Goal: Task Accomplishment & Management: Use online tool/utility

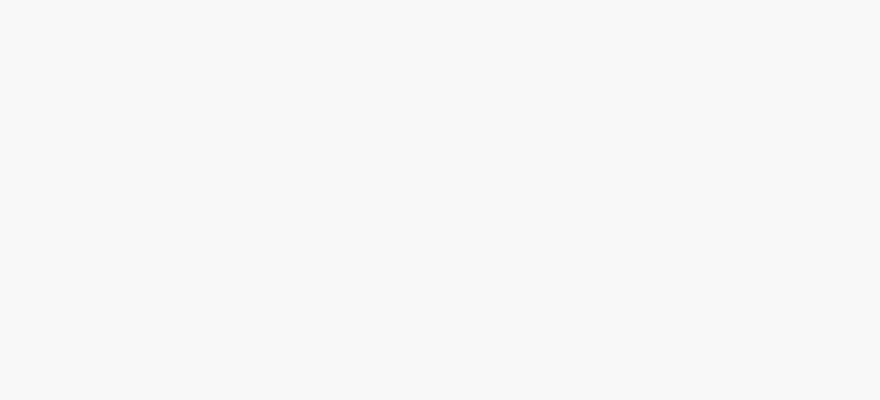
click at [239, 65] on body at bounding box center [440, 200] width 880 height 400
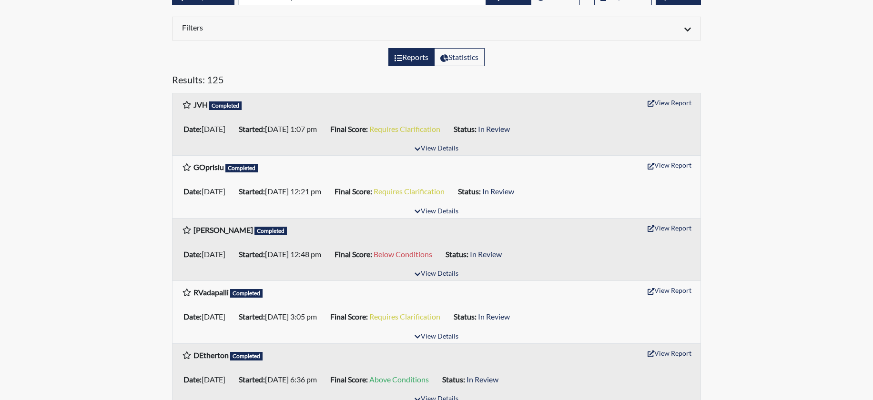
scroll to position [95, 0]
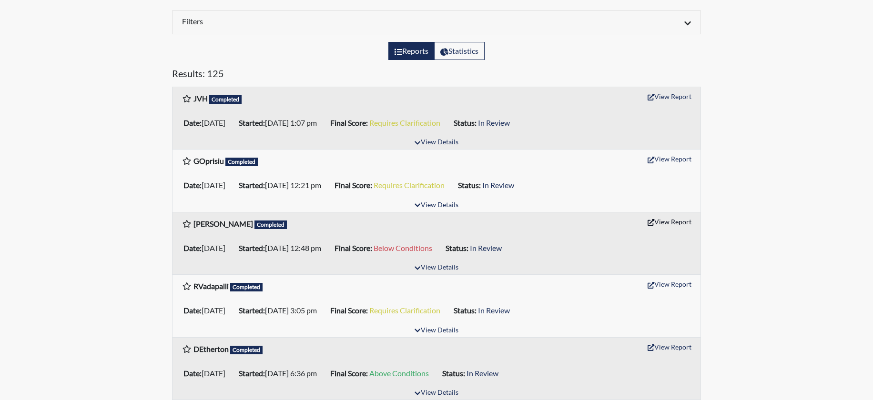
click at [671, 218] on button "View Report" at bounding box center [669, 221] width 52 height 15
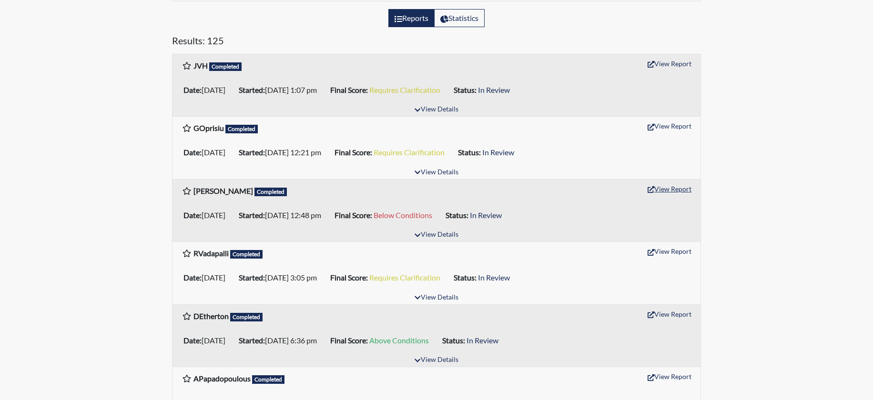
scroll to position [191, 0]
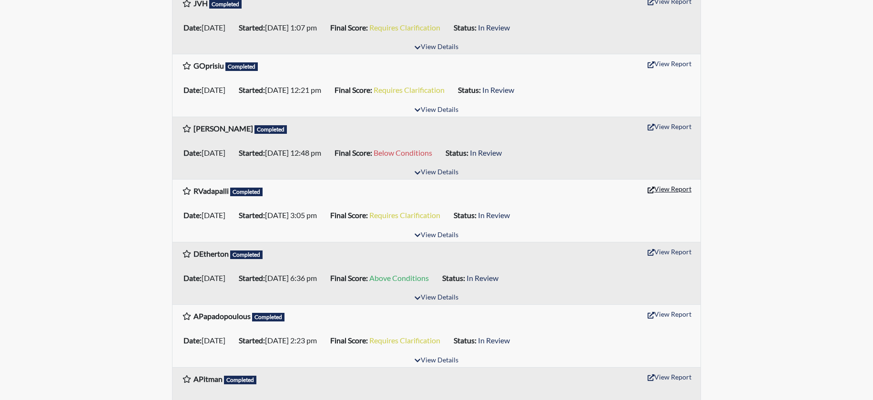
click at [667, 188] on button "View Report" at bounding box center [669, 188] width 52 height 15
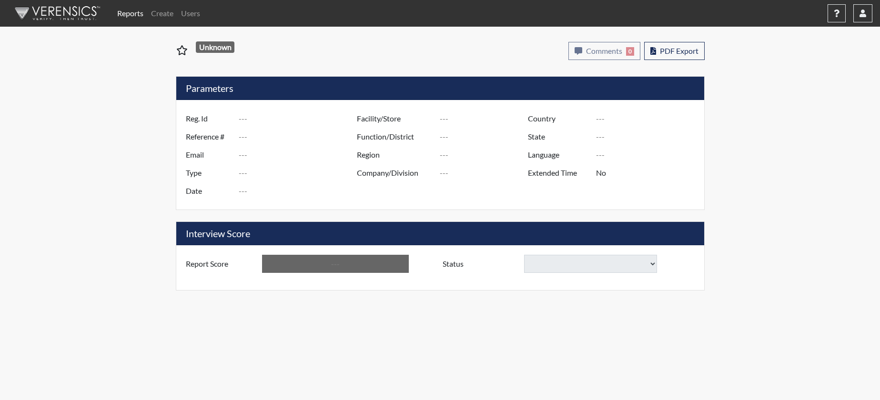
type input "[PERSON_NAME]"
type input "51381"
type input "[EMAIL_ADDRESS][DOMAIN_NAME]"
type input "Pre-Employment"
type input "[DATE]"
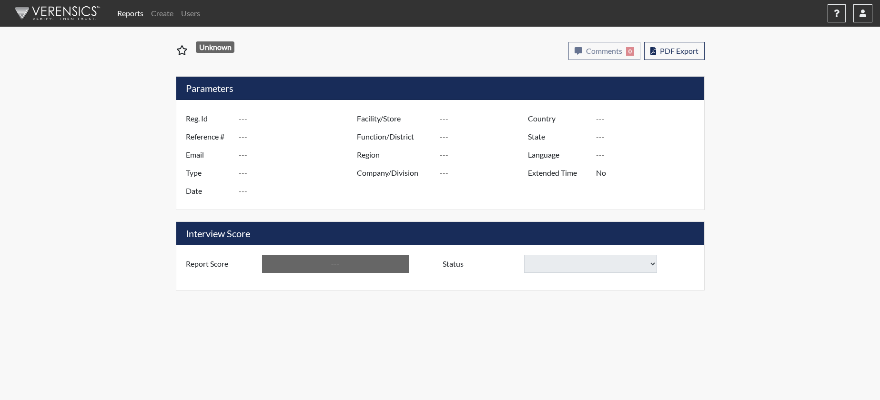
type input "US"
type input "GlendaInc"
type input "[GEOGRAPHIC_DATA]"
type input "[US_STATE]"
type input "English"
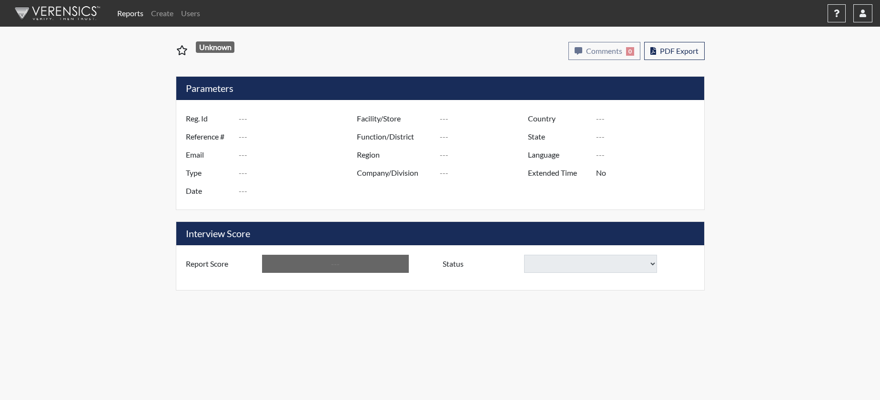
type input "Below Conditions"
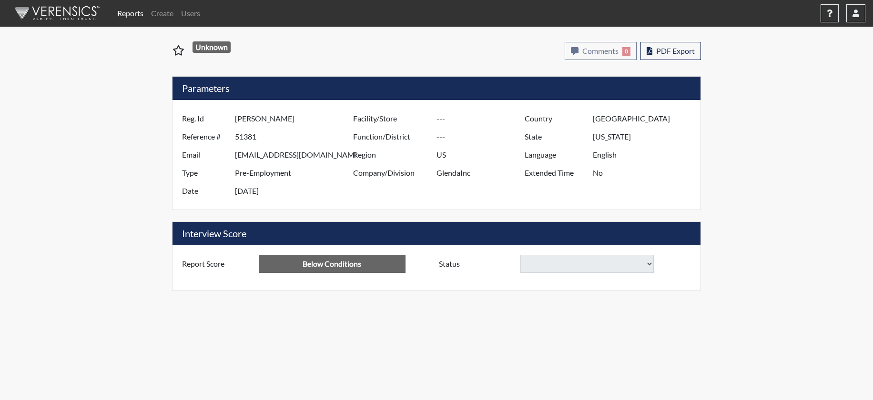
select select
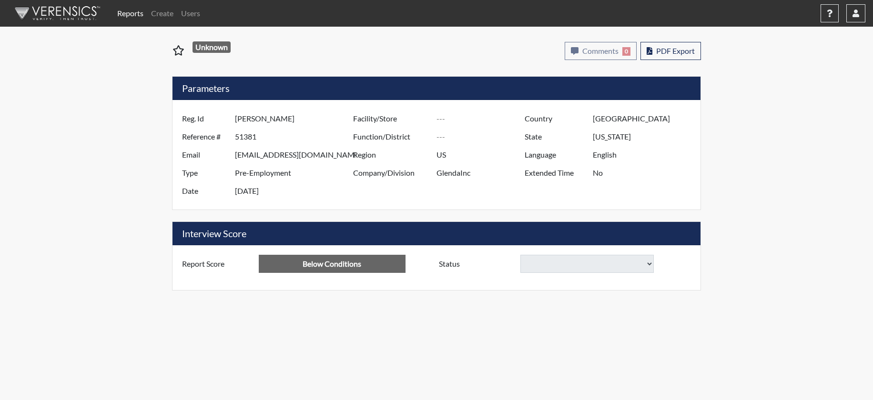
select select
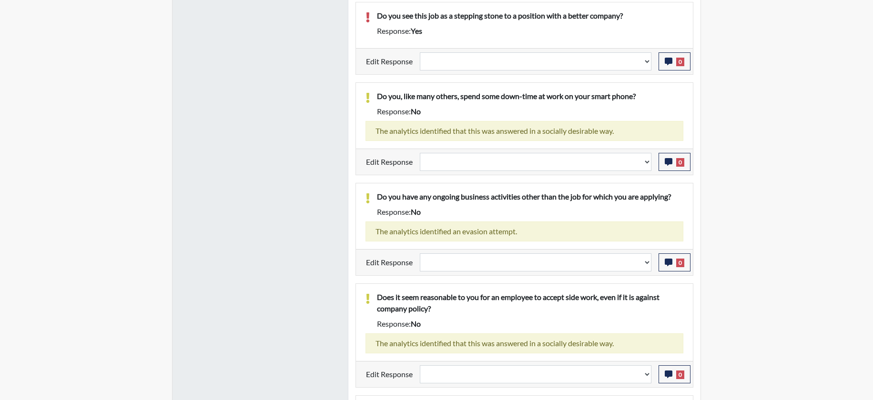
scroll to position [542, 0]
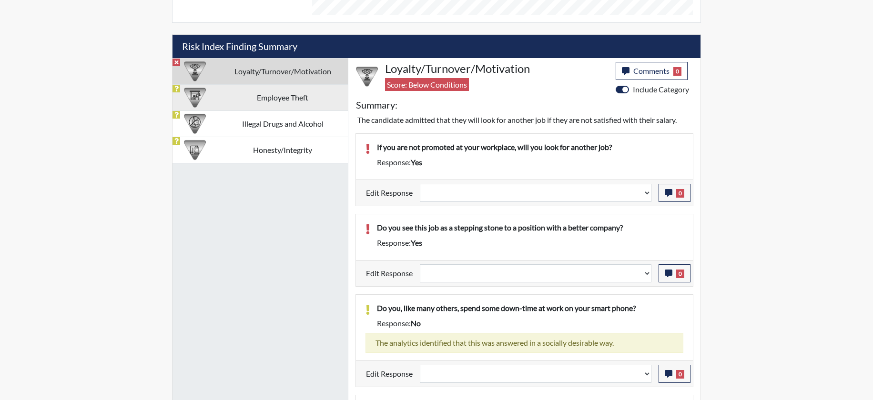
click at [293, 95] on td "Employee Theft" at bounding box center [282, 97] width 131 height 26
select select
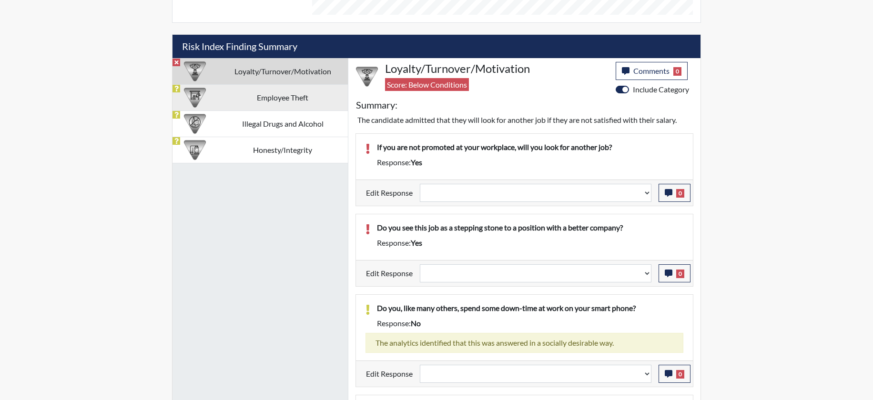
select select
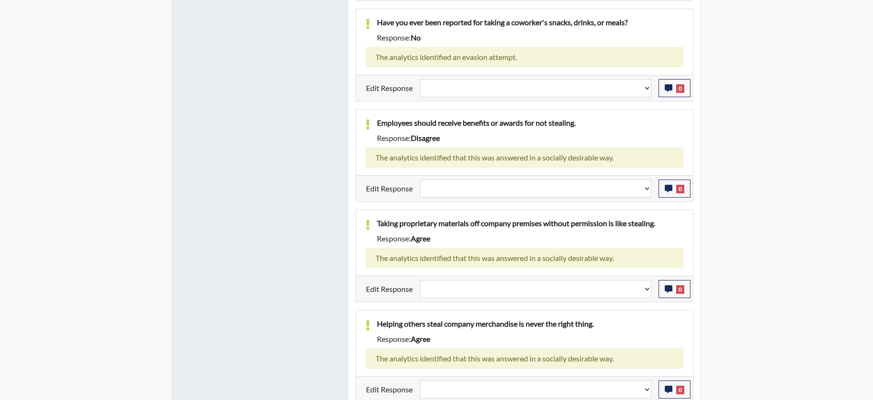
scroll to position [843, 0]
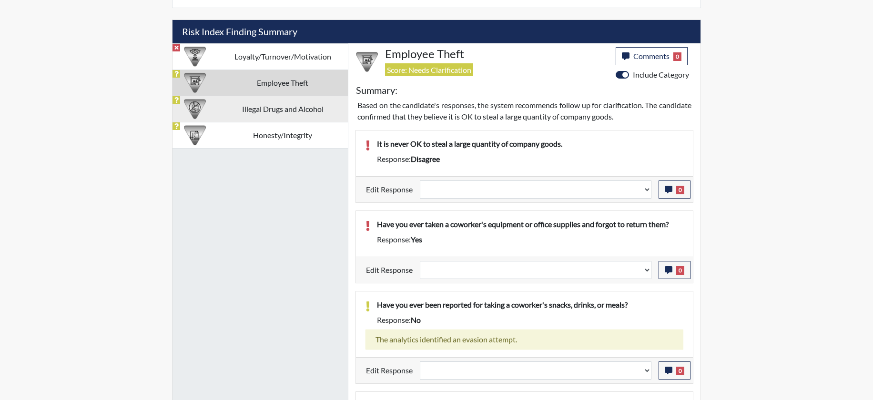
click at [272, 111] on td "Illegal Drugs and Alcohol" at bounding box center [282, 109] width 131 height 26
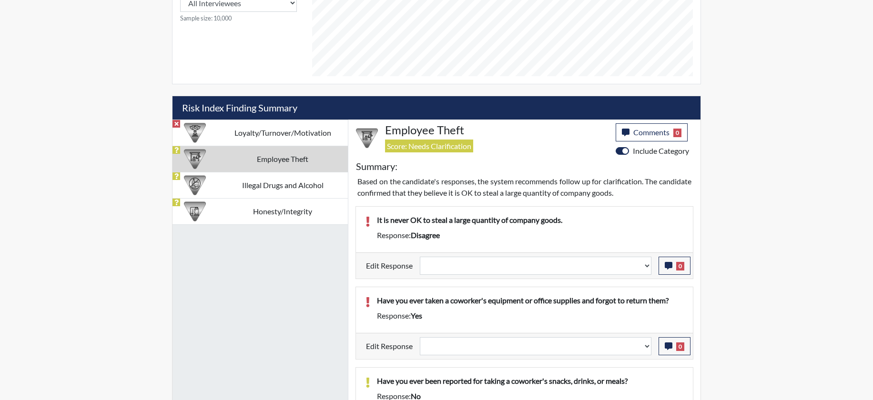
select select
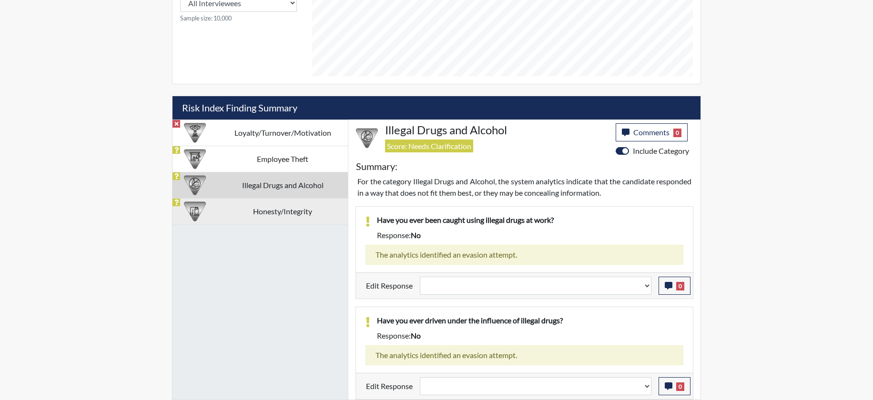
click at [296, 215] on td "Honesty/Integrity" at bounding box center [282, 211] width 131 height 26
select select
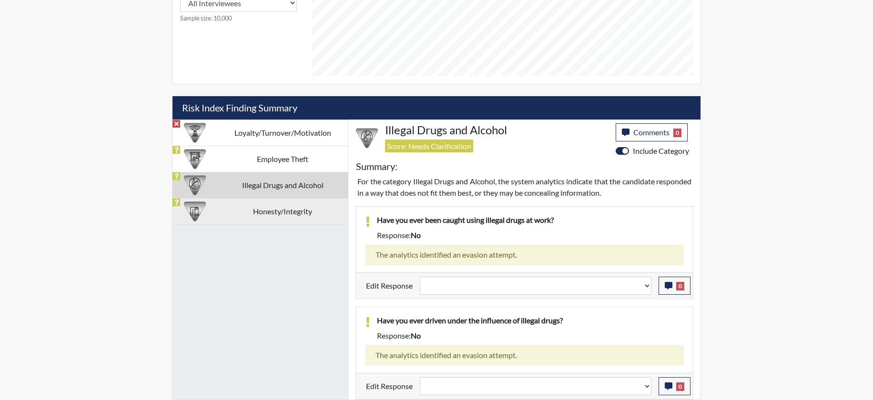
select select
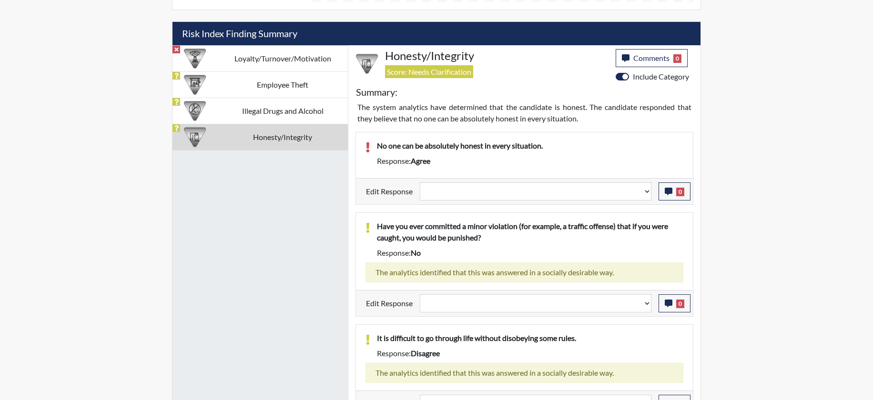
scroll to position [498, 0]
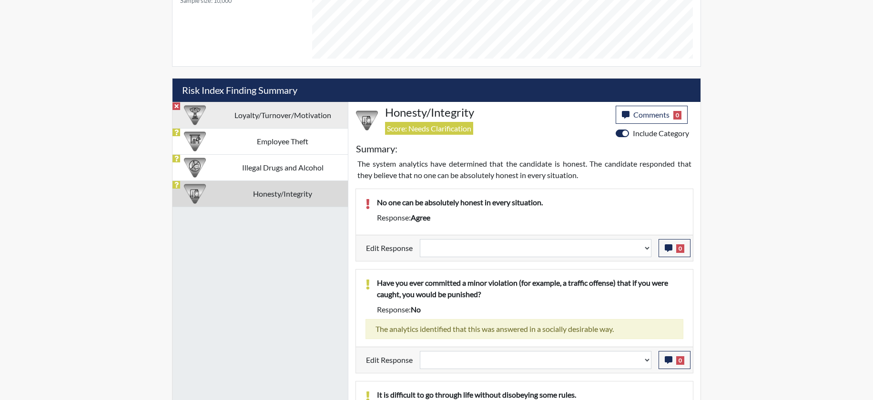
click at [279, 123] on td "Loyalty/Turnover/Motivation" at bounding box center [282, 115] width 131 height 26
select select
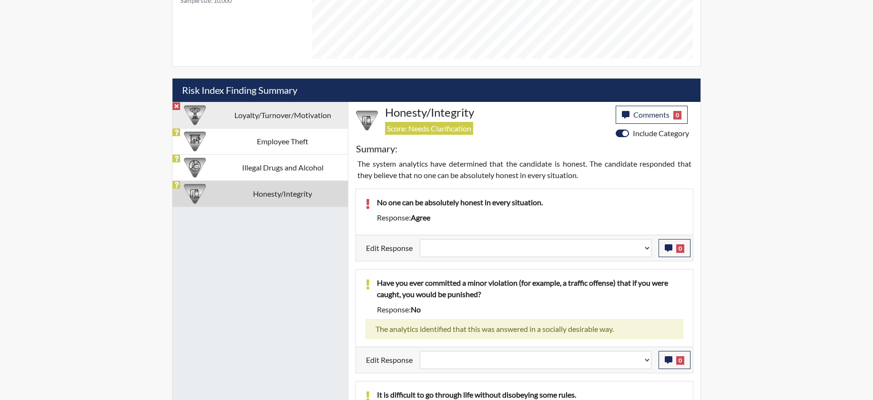
select select
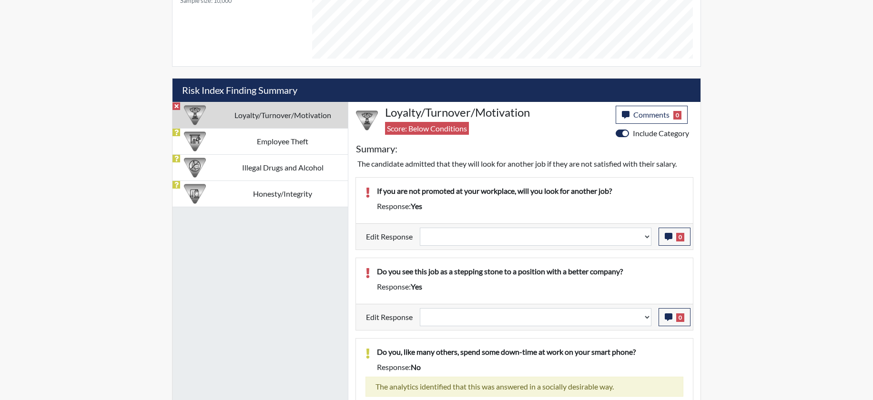
click at [773, 117] on div "Reports Create Users Help Center × Verensics Best Practices How to successfully…" at bounding box center [436, 163] width 873 height 1323
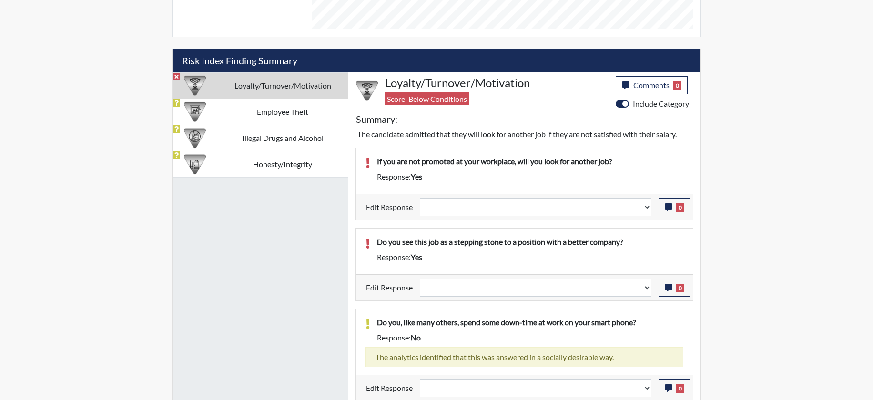
scroll to position [494, 0]
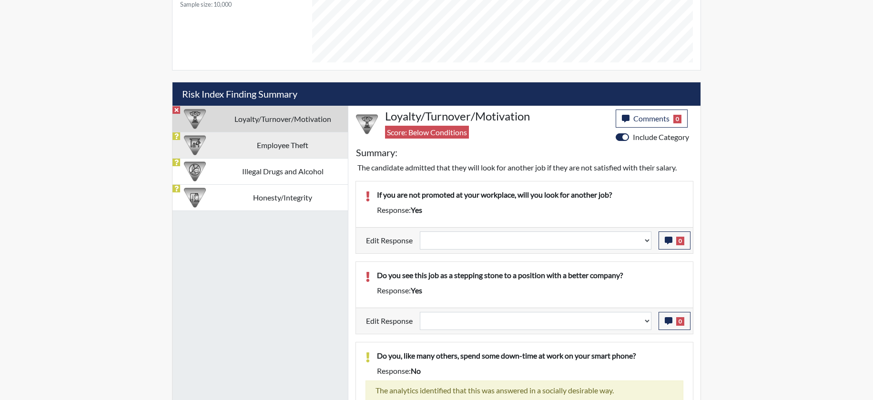
click at [289, 154] on td "Employee Theft" at bounding box center [282, 145] width 131 height 26
select select
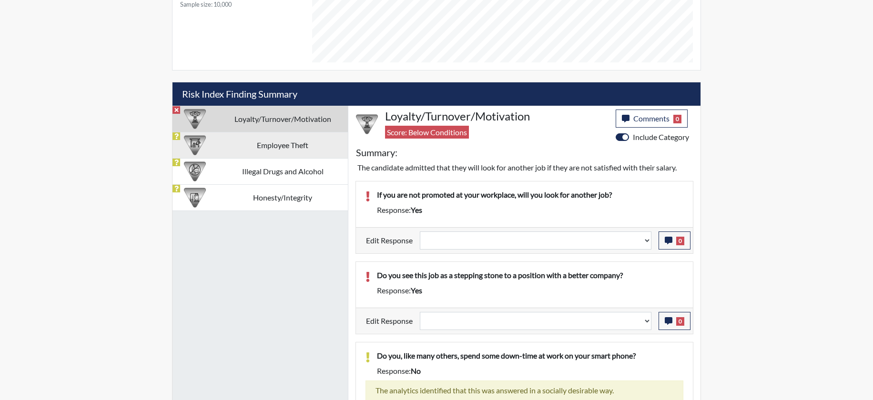
select select
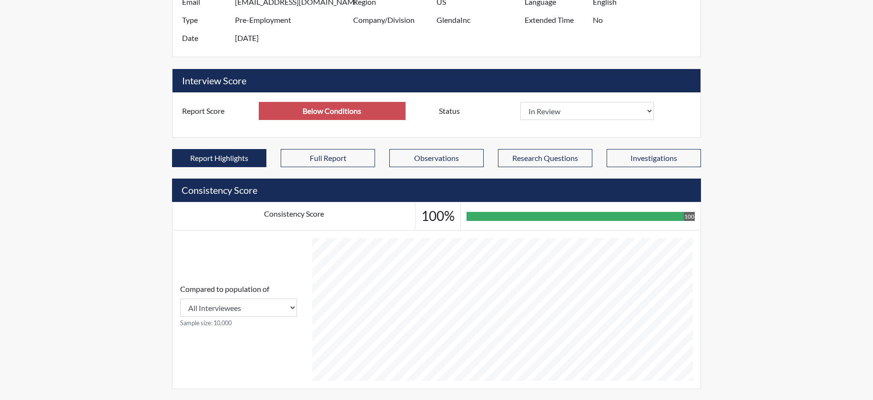
scroll to position [509, 0]
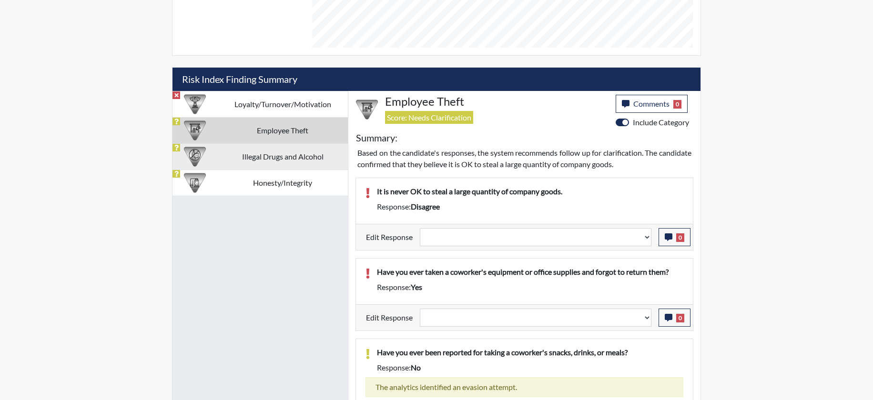
click at [266, 158] on td "Illegal Drugs and Alcohol" at bounding box center [282, 156] width 131 height 26
select select
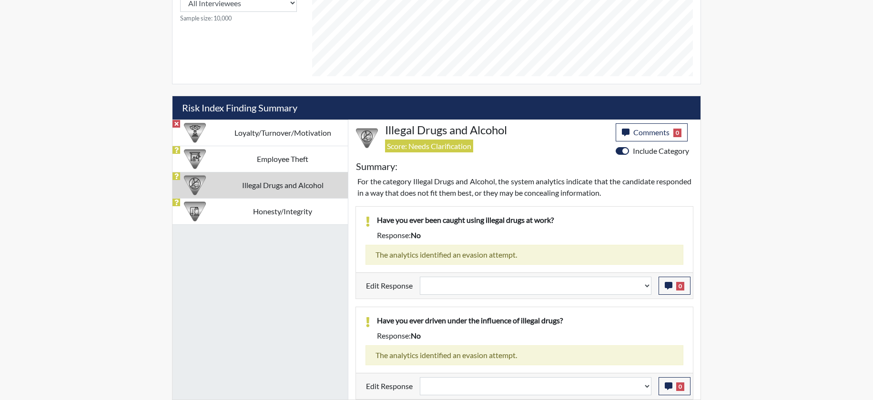
scroll to position [481, 0]
click at [268, 213] on td "Honesty/Integrity" at bounding box center [282, 211] width 131 height 26
select select
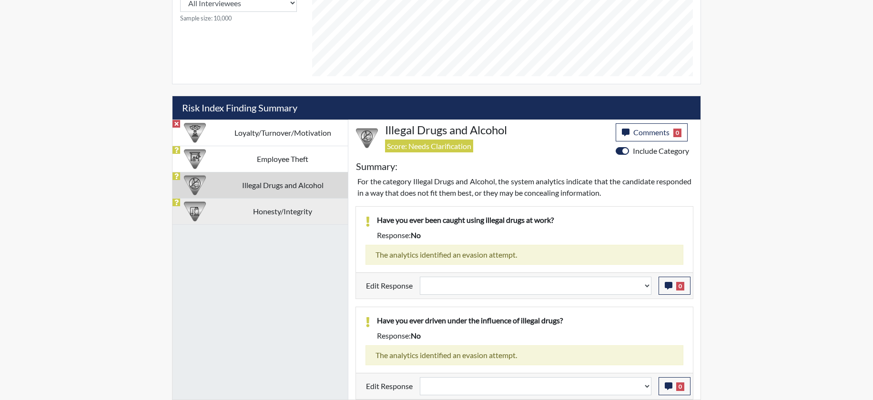
select select
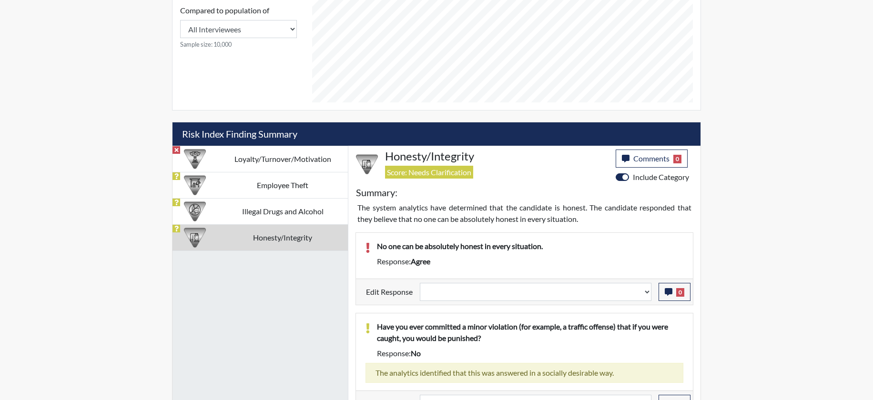
scroll to position [355, 0]
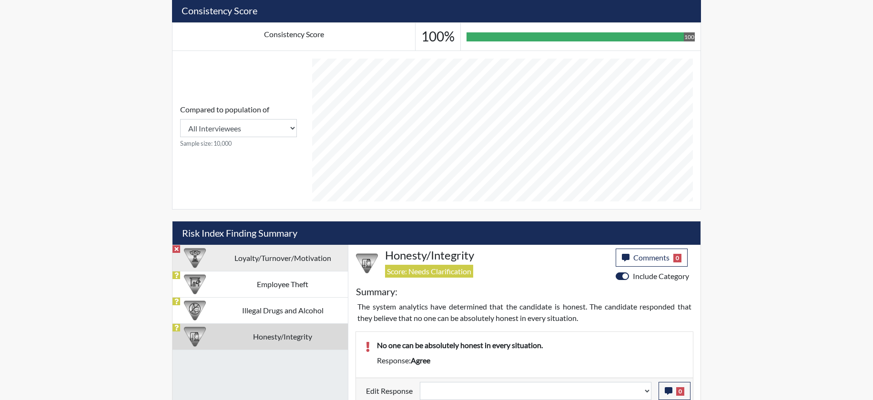
click at [276, 261] on td "Loyalty/Turnover/Motivation" at bounding box center [282, 258] width 131 height 26
select select
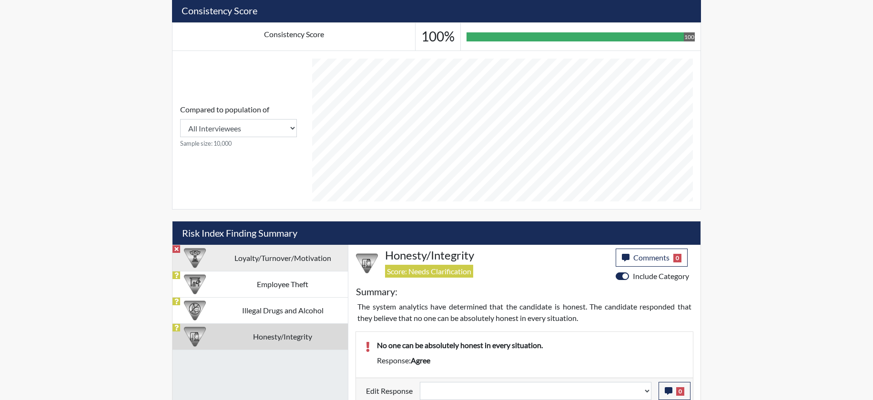
select select
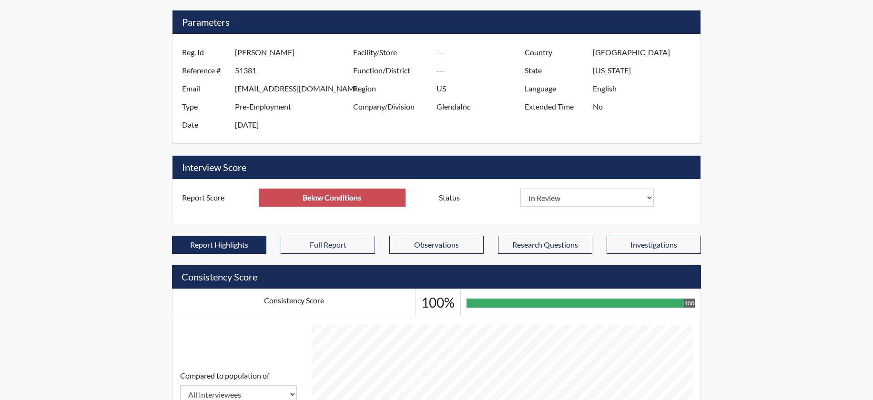
scroll to position [0, 0]
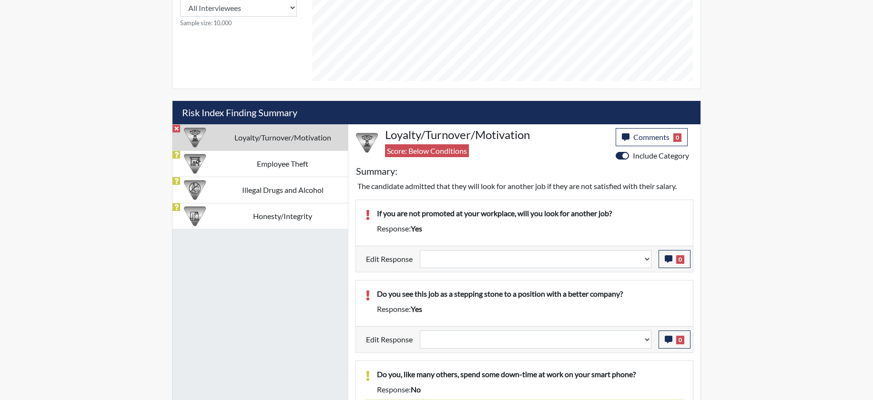
scroll to position [476, 0]
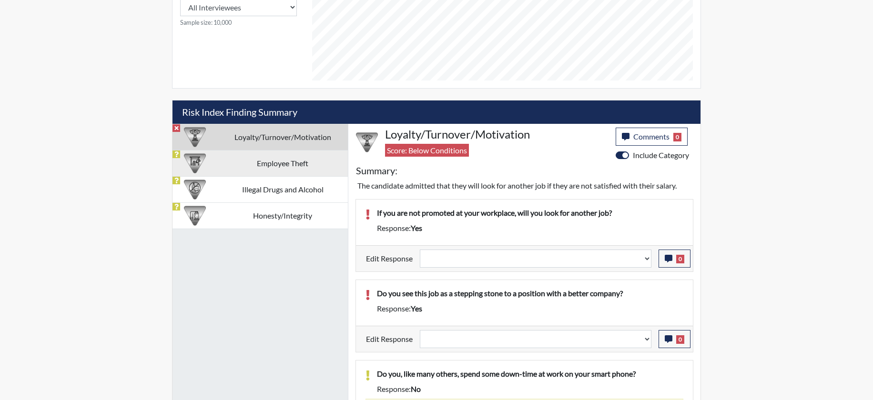
click at [285, 166] on td "Employee Theft" at bounding box center [282, 163] width 131 height 26
select select
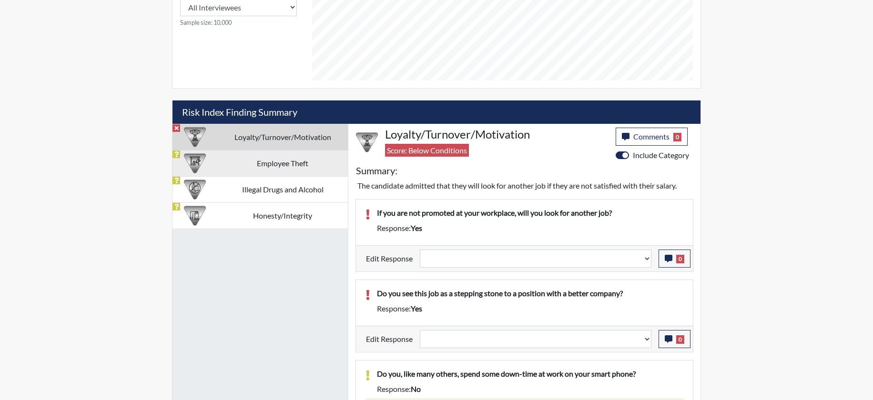
select select
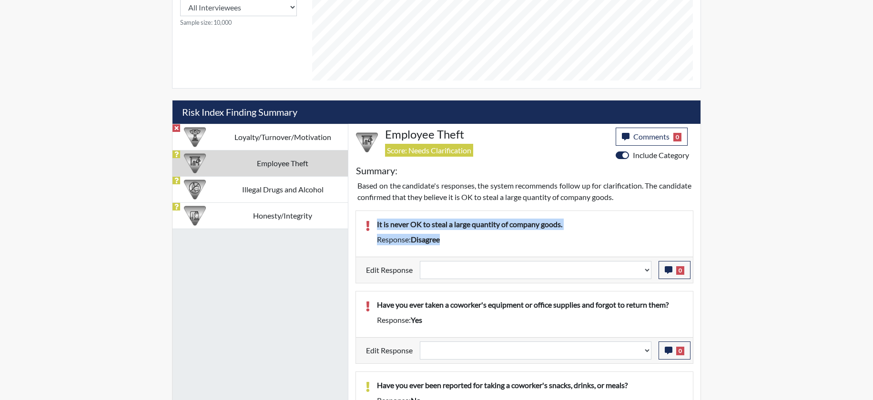
drag, startPoint x: 423, startPoint y: 241, endPoint x: 374, endPoint y: 225, distance: 51.7
click at [374, 225] on div "It is never OK to steal a large quantity of company goods. Response: disagree" at bounding box center [530, 234] width 321 height 30
copy div "It is never OK to steal a large quantity of company goods. Response: disagree"
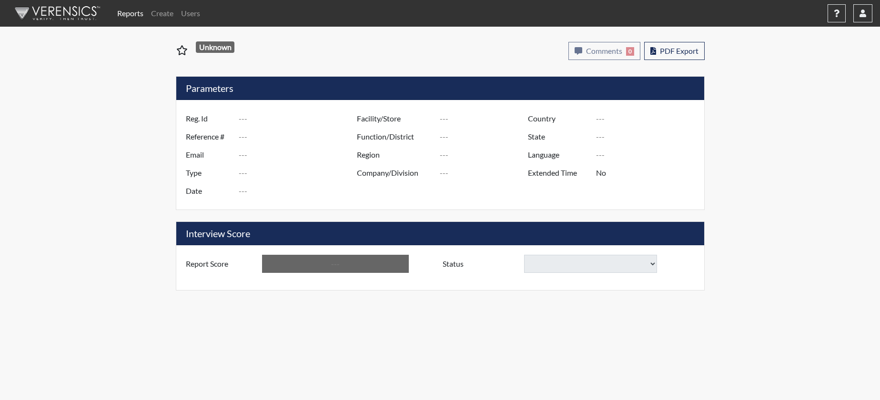
type input "RVadapalli"
type input "51422"
type input "vadapallirithika@gmail.com"
type input "Pre-Employment"
type input "Sep 22, 2025"
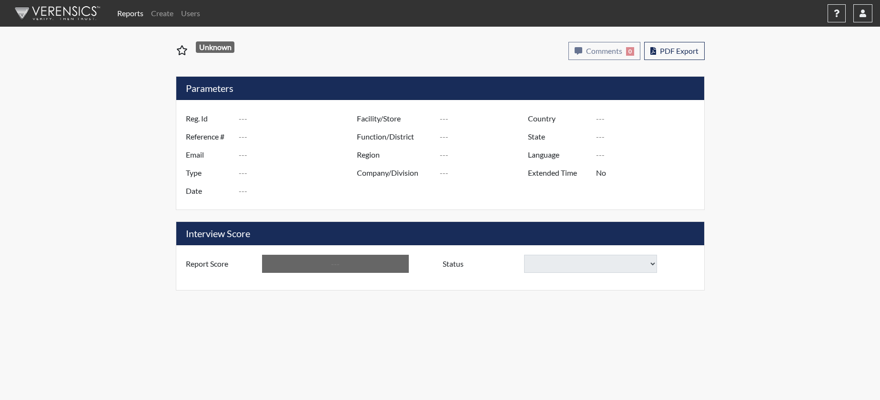
type input "US"
type input "GlendaInc"
type input "[GEOGRAPHIC_DATA]"
type input "New Jersey"
type input "English"
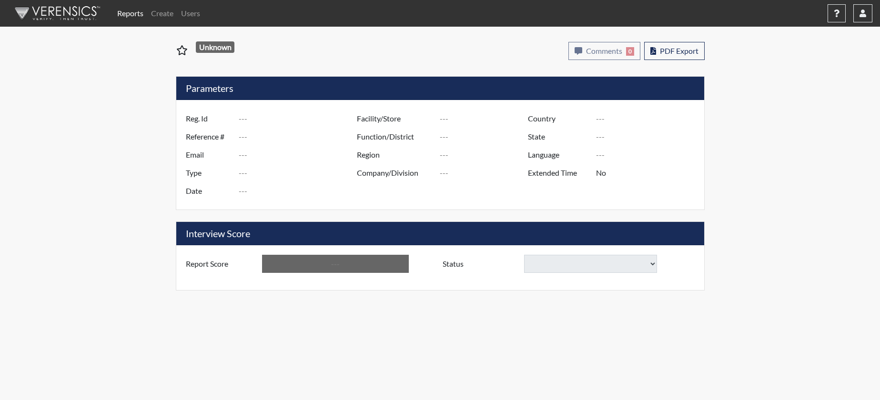
type input "Requires Clarification"
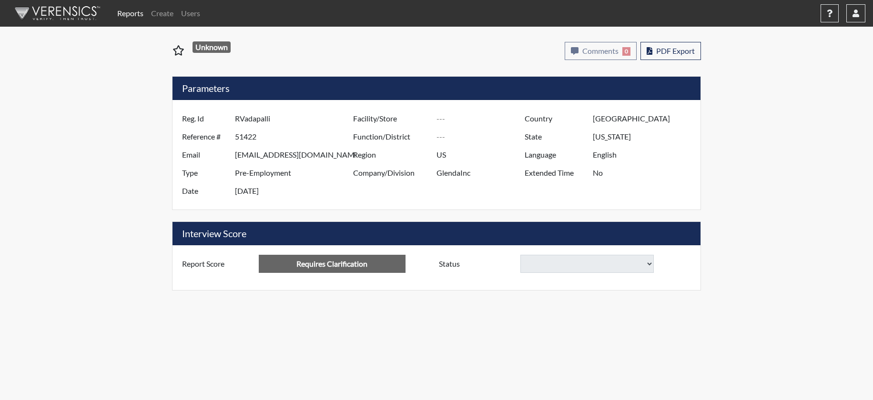
select select
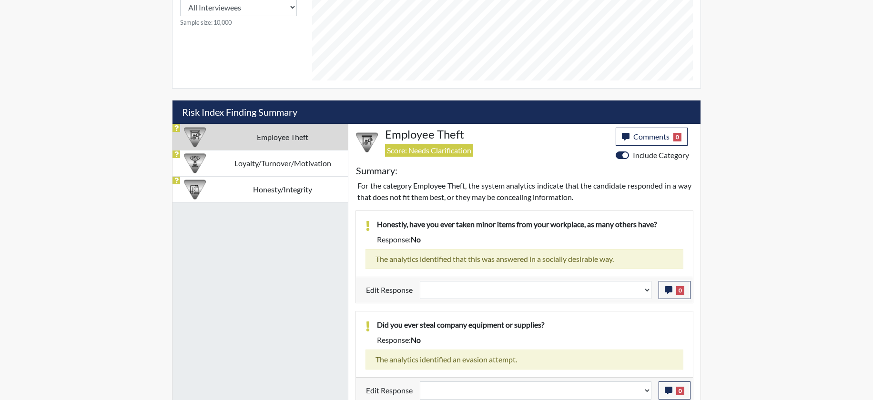
scroll to position [481, 0]
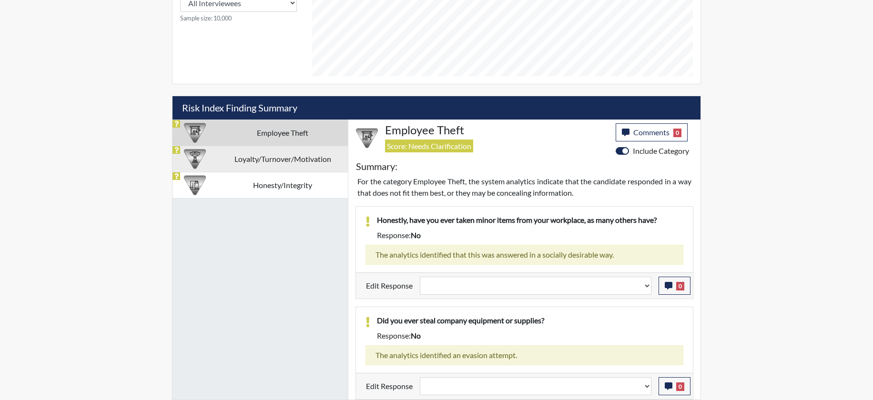
click at [274, 164] on td "Loyalty/Turnover/Motivation" at bounding box center [282, 159] width 131 height 26
select select
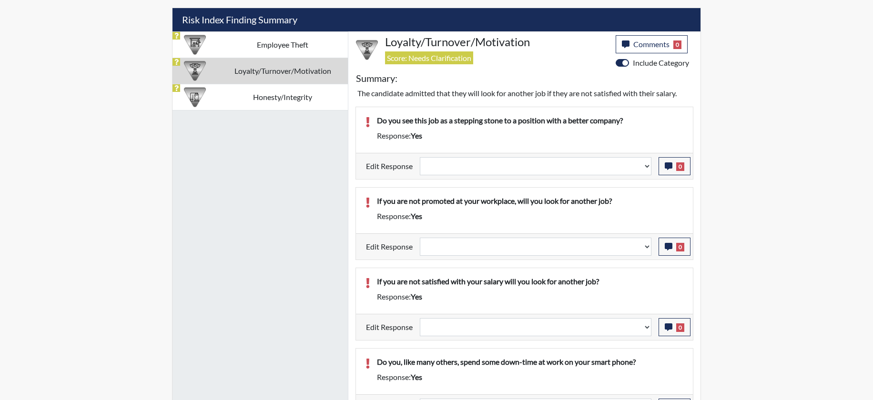
scroll to position [576, 0]
